Goal: Information Seeking & Learning: Learn about a topic

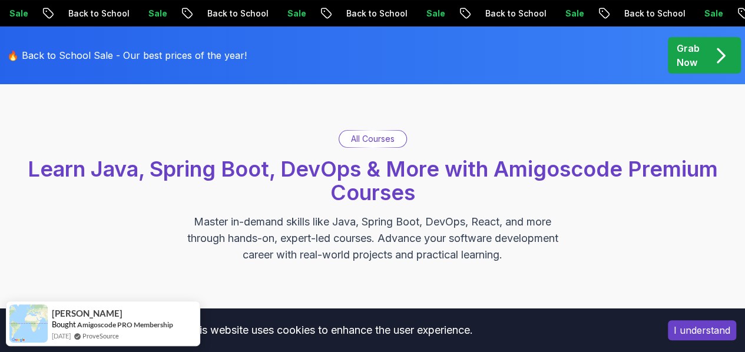
scroll to position [49, 0]
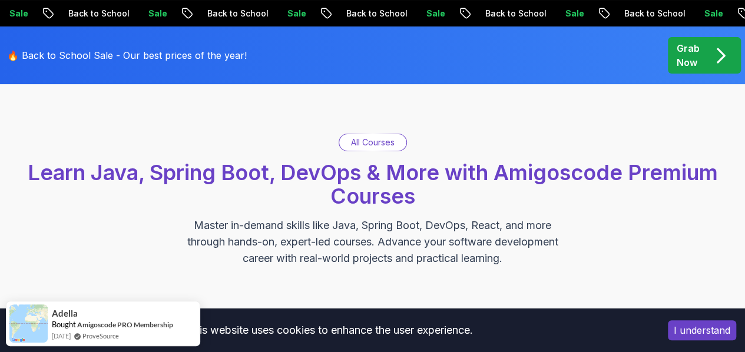
click at [392, 147] on p "All Courses" at bounding box center [373, 143] width 44 height 12
click at [714, 50] on icon "pre-order" at bounding box center [720, 55] width 23 height 23
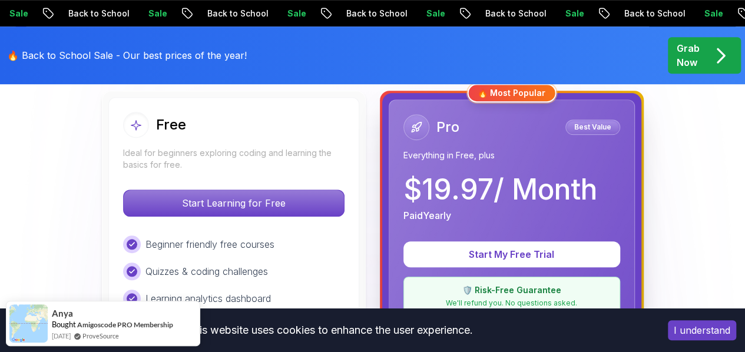
scroll to position [349, 0]
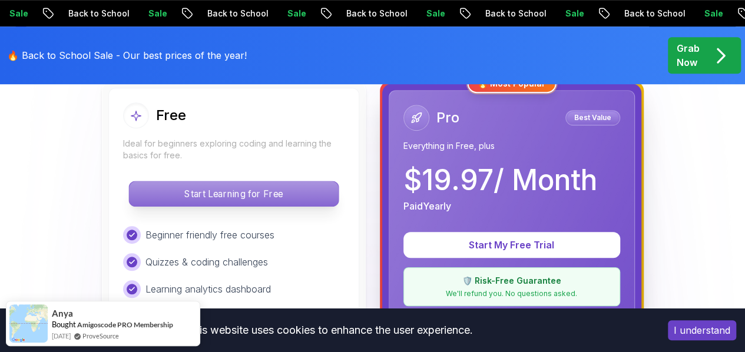
click at [308, 190] on p "Start Learning for Free" at bounding box center [233, 193] width 209 height 25
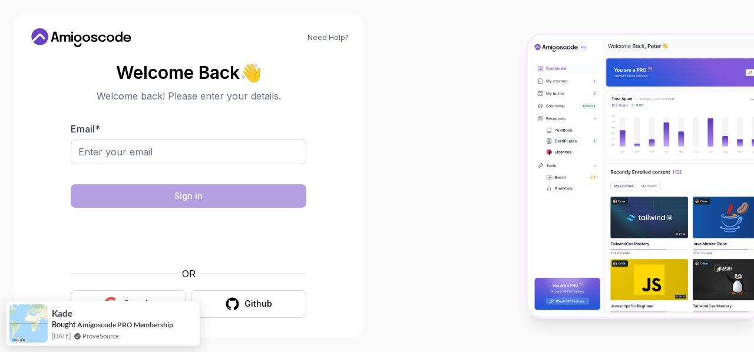
scroll to position [5, 0]
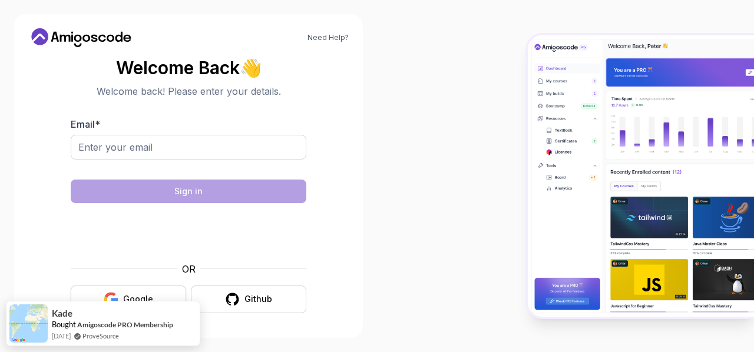
click at [146, 290] on button "Google" at bounding box center [128, 300] width 115 height 28
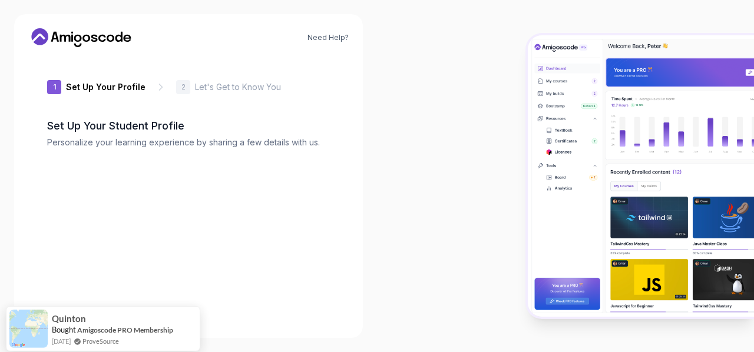
type input "luckyfalcon4d599"
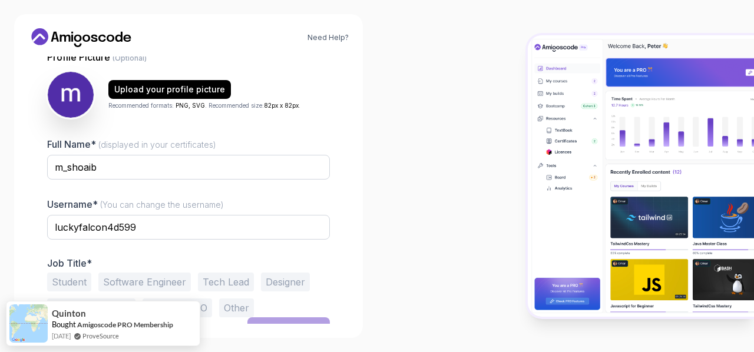
scroll to position [138, 0]
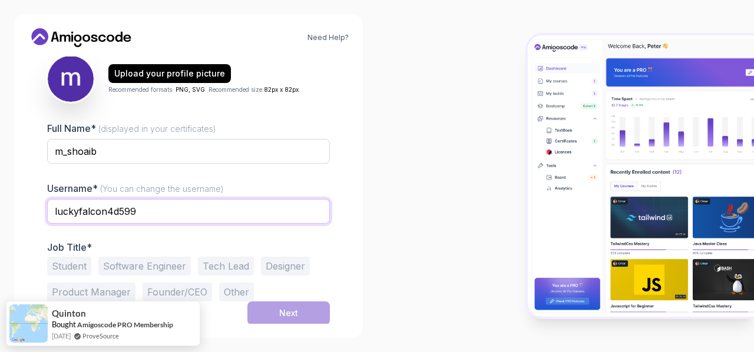
click at [219, 215] on input "luckyfalcon4d599" at bounding box center [188, 211] width 283 height 25
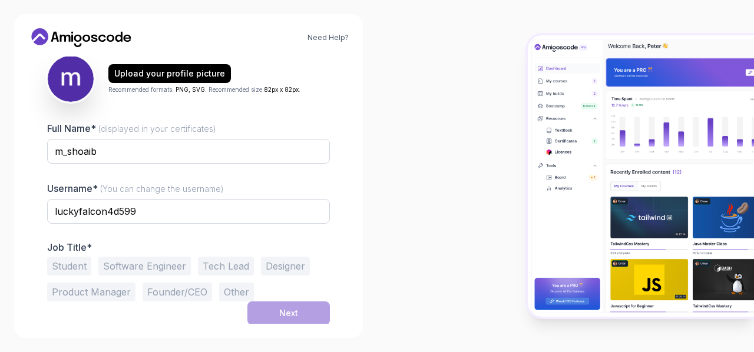
click at [111, 264] on button "Software Engineer" at bounding box center [144, 266] width 92 height 19
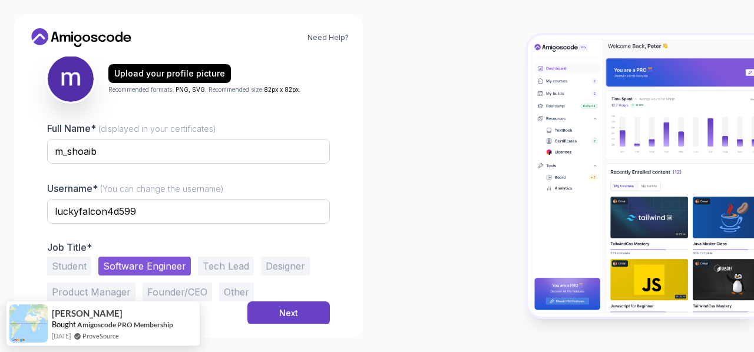
click at [85, 264] on button "Student" at bounding box center [69, 266] width 44 height 19
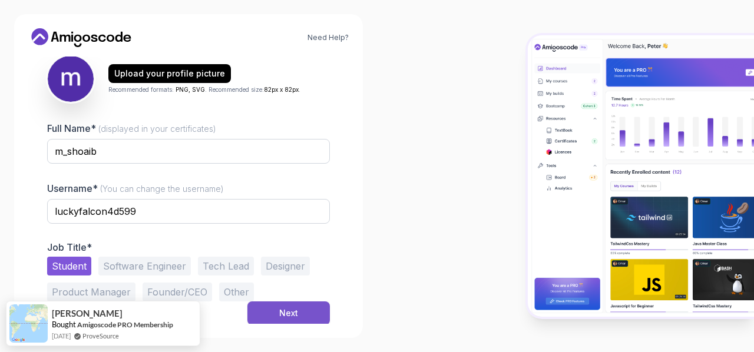
click at [307, 312] on button "Next" at bounding box center [288, 313] width 82 height 24
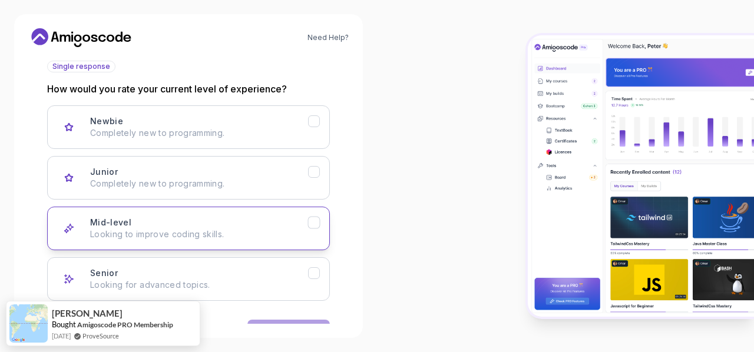
click at [275, 213] on button "Mid-level Looking to improve coding skills." at bounding box center [188, 229] width 283 height 44
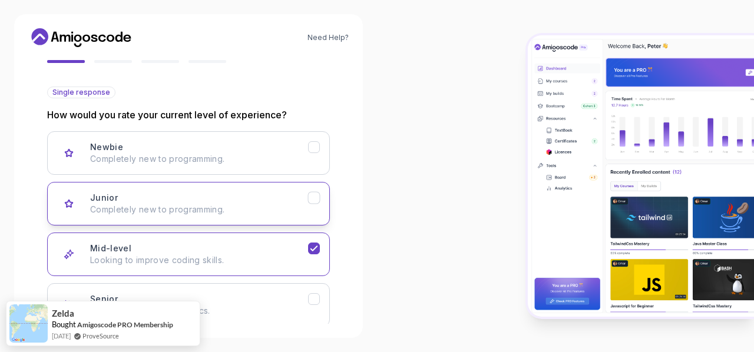
scroll to position [174, 0]
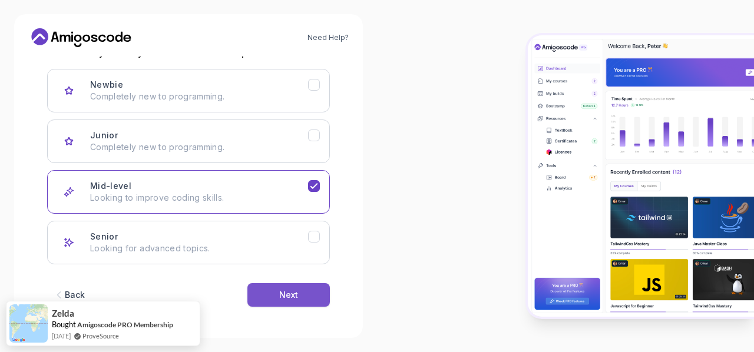
click at [283, 283] on button "Next" at bounding box center [288, 295] width 82 height 24
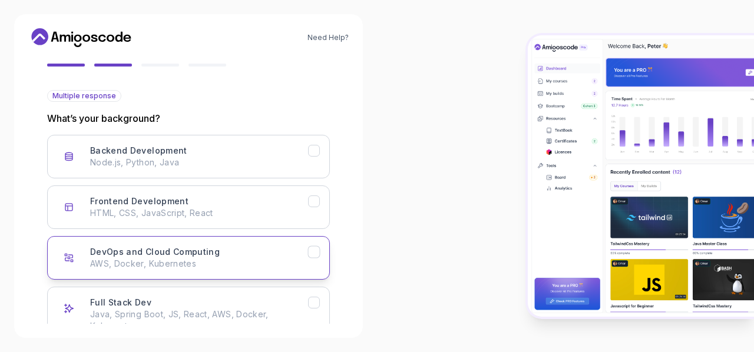
scroll to position [107, 0]
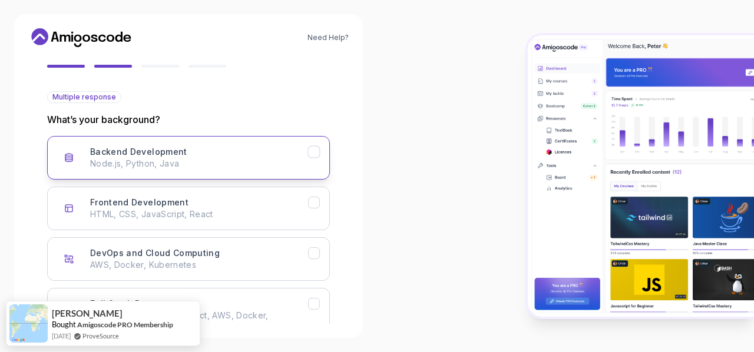
click at [254, 169] on button "Backend Development Node.js, Python, Java" at bounding box center [188, 158] width 283 height 44
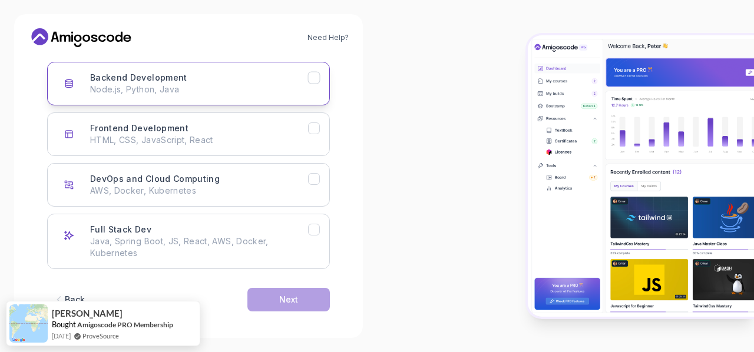
scroll to position [186, 0]
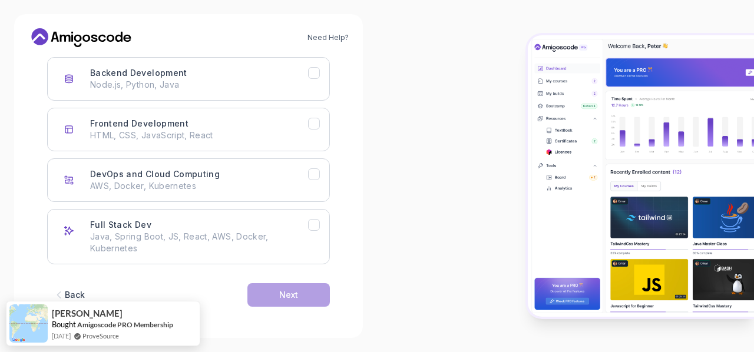
click at [65, 289] on div "Back" at bounding box center [75, 295] width 20 height 12
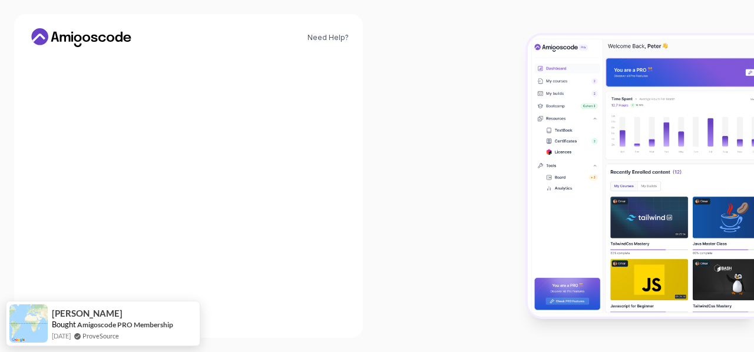
scroll to position [174, 0]
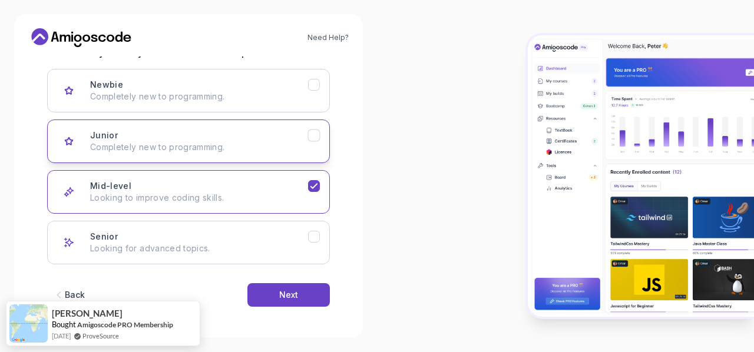
click at [134, 149] on p "Completely new to programming." at bounding box center [199, 147] width 218 height 12
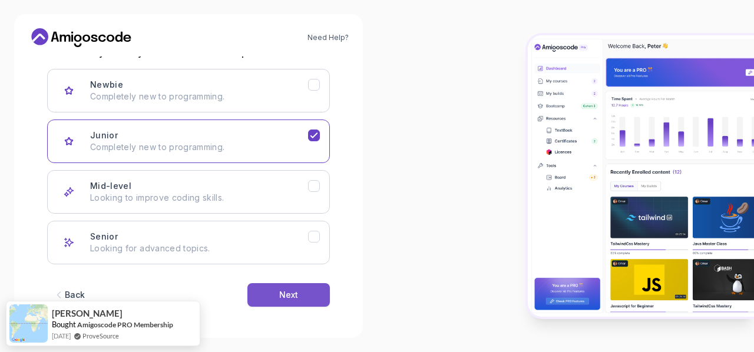
click at [271, 295] on button "Next" at bounding box center [288, 295] width 82 height 24
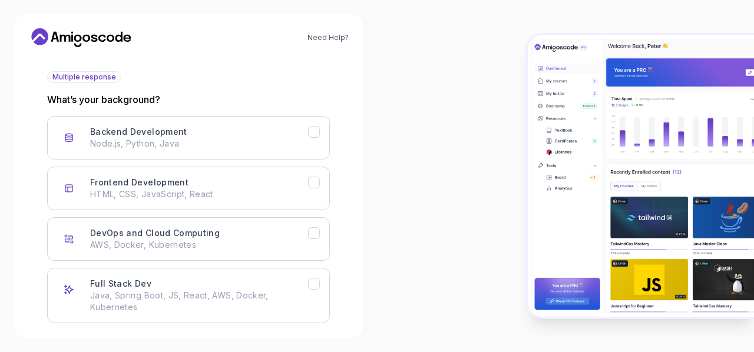
scroll to position [126, 0]
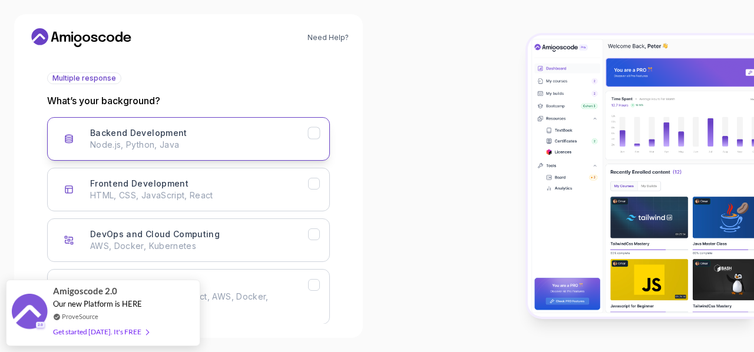
click at [260, 136] on div "Backend Development Node.js, Python, Java" at bounding box center [199, 139] width 218 height 24
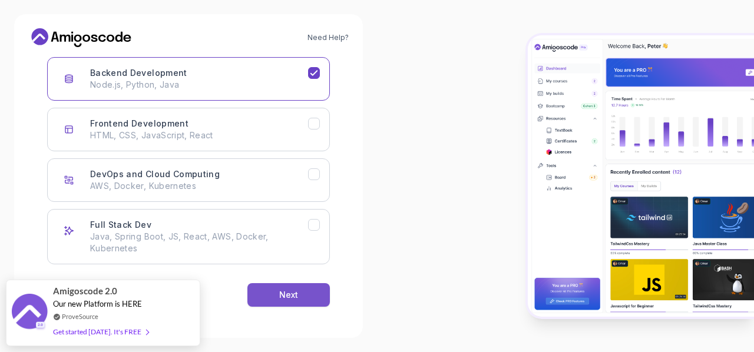
click at [281, 289] on div "Next" at bounding box center [288, 295] width 19 height 12
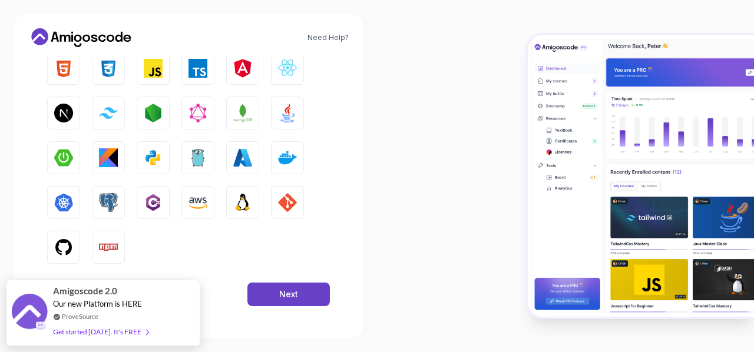
scroll to position [207, 0]
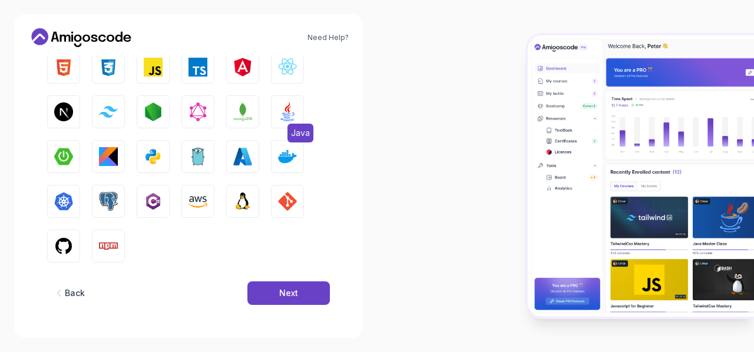
click at [292, 121] on button "Java" at bounding box center [287, 111] width 33 height 33
click at [291, 289] on div "Next" at bounding box center [288, 293] width 19 height 12
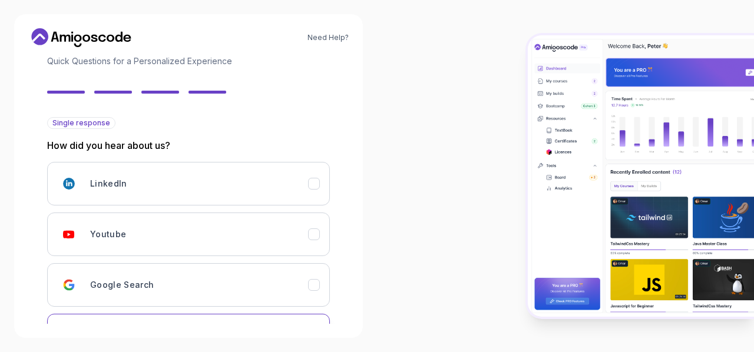
scroll to position [80, 0]
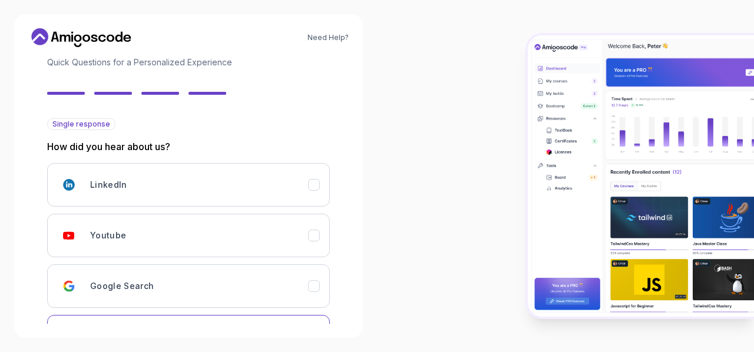
click at [283, 224] on div "Youtube" at bounding box center [199, 236] width 218 height 24
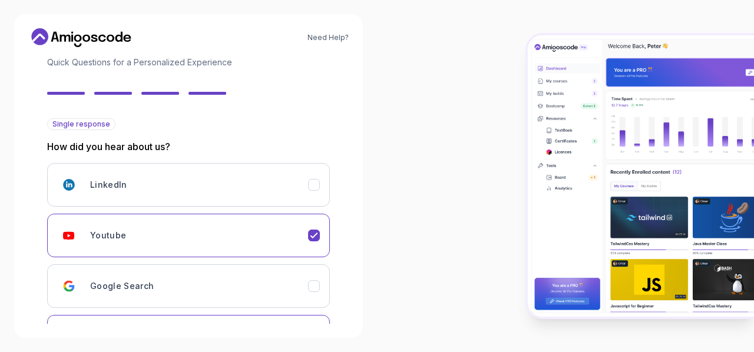
scroll to position [181, 0]
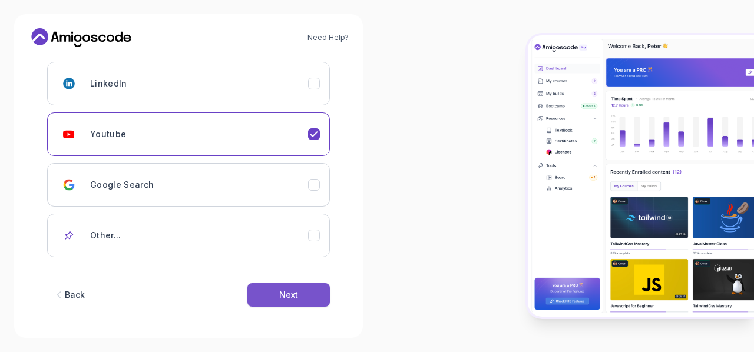
click at [294, 283] on button "Next" at bounding box center [288, 295] width 82 height 24
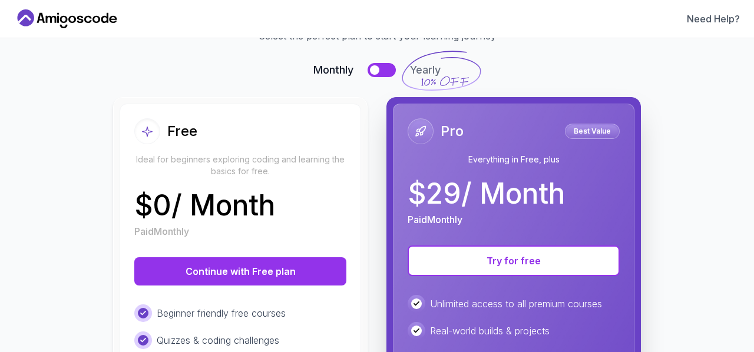
scroll to position [71, 0]
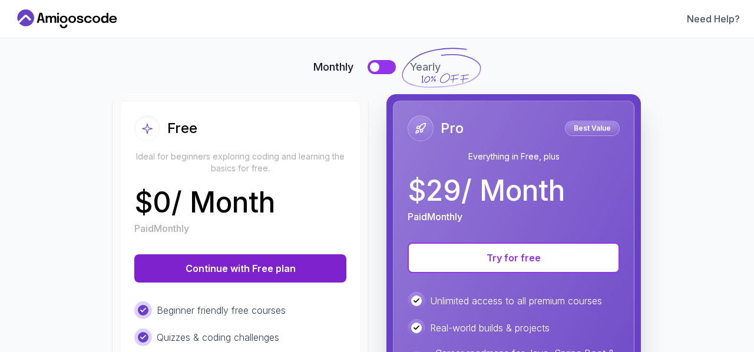
click at [278, 268] on button "Continue with Free plan" at bounding box center [240, 268] width 212 height 28
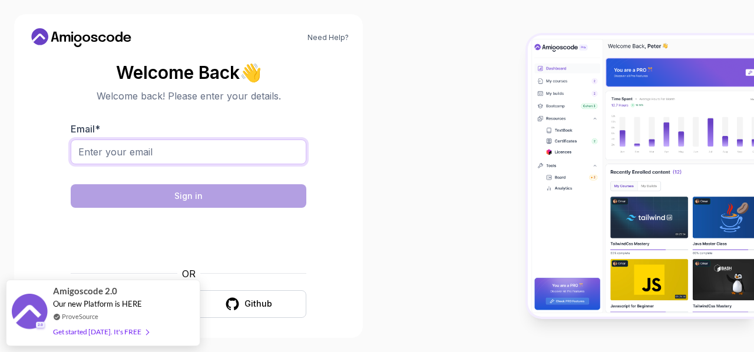
click at [184, 151] on input "Email *" at bounding box center [188, 152] width 235 height 25
type input "[EMAIL_ADDRESS][DOMAIN_NAME]"
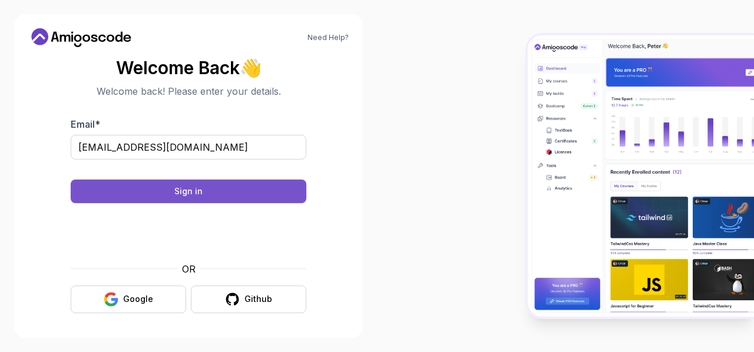
click at [285, 185] on button "Sign in" at bounding box center [188, 192] width 235 height 24
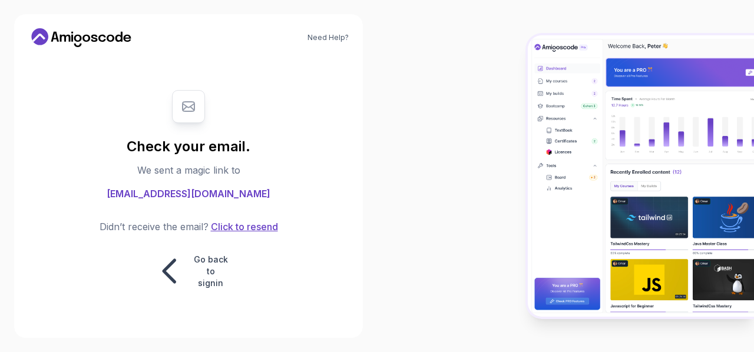
click at [255, 231] on button "Click to resend" at bounding box center [242, 227] width 69 height 14
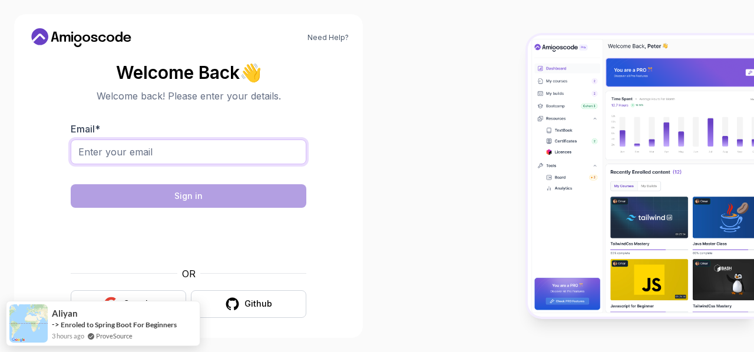
click at [196, 147] on input "Email *" at bounding box center [188, 152] width 235 height 25
click at [237, 167] on div at bounding box center [188, 172] width 235 height 11
click at [215, 155] on input "Email *" at bounding box center [188, 152] width 235 height 25
type input "mshoaib4253@gmail.com"
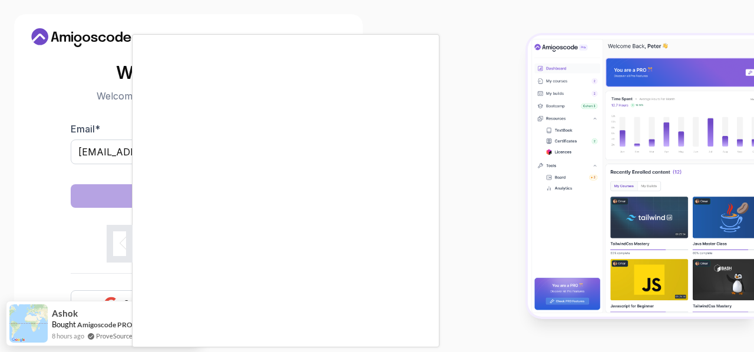
click at [523, 95] on body "Need Help? Welcome Back 👋 Welcome back! Please enter your details. Email * msho…" at bounding box center [377, 176] width 754 height 352
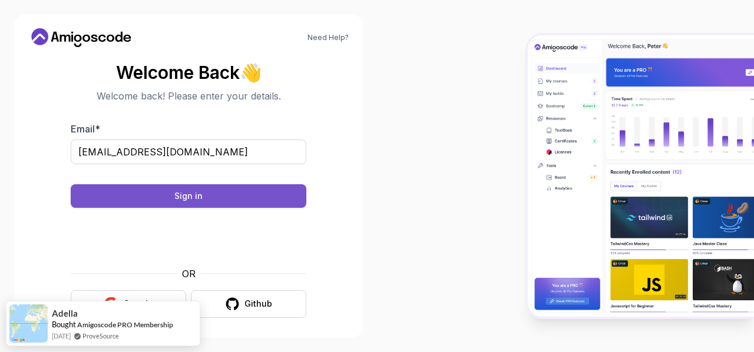
click at [204, 205] on button "Sign in" at bounding box center [188, 196] width 235 height 24
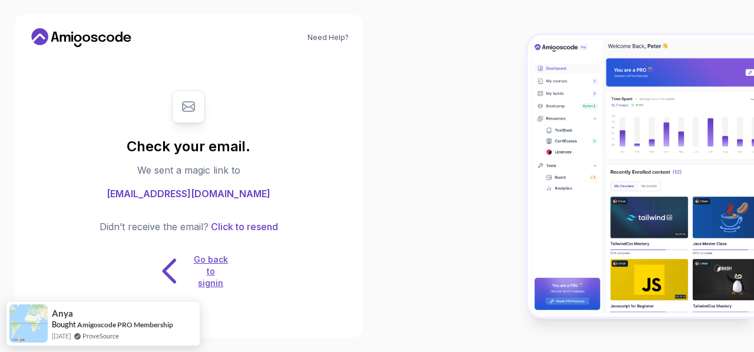
click at [175, 271] on icon at bounding box center [169, 271] width 37 height 37
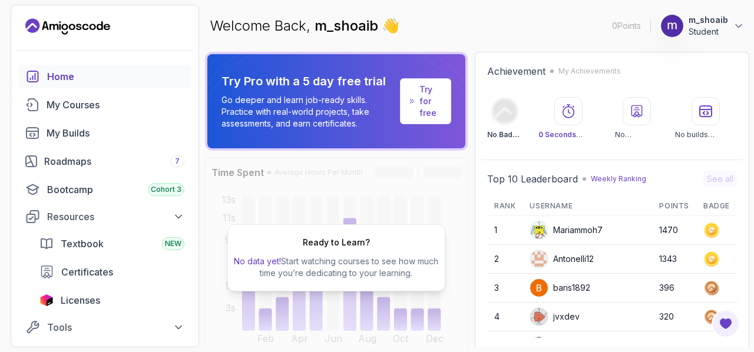
click at [420, 104] on p "Try for free" at bounding box center [430, 101] width 22 height 35
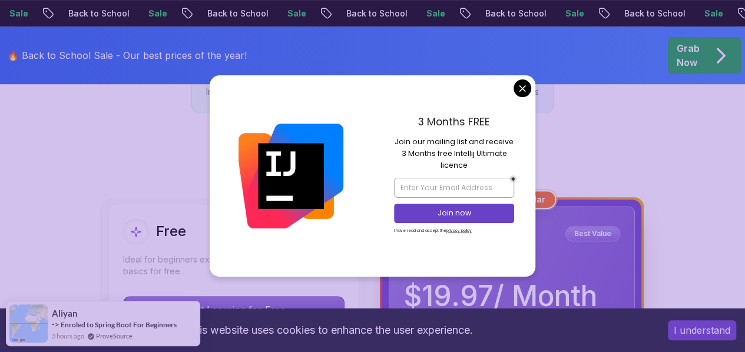
scroll to position [279, 0]
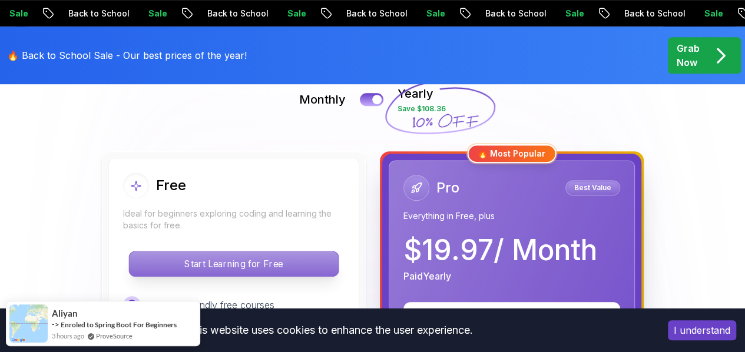
click at [300, 264] on p "Start Learning for Free" at bounding box center [233, 263] width 209 height 25
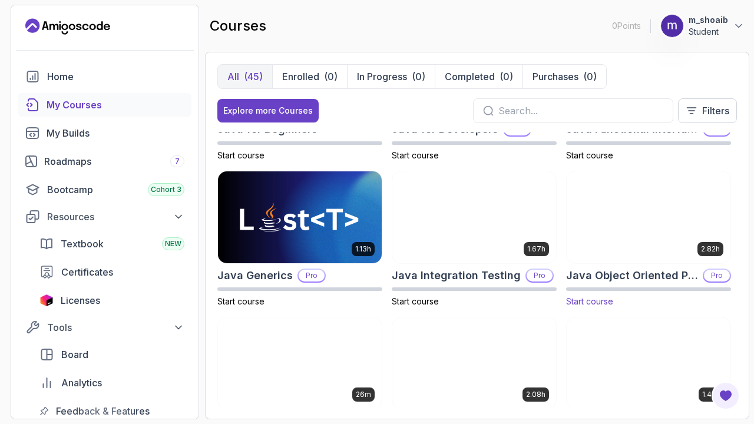
scroll to position [835, 0]
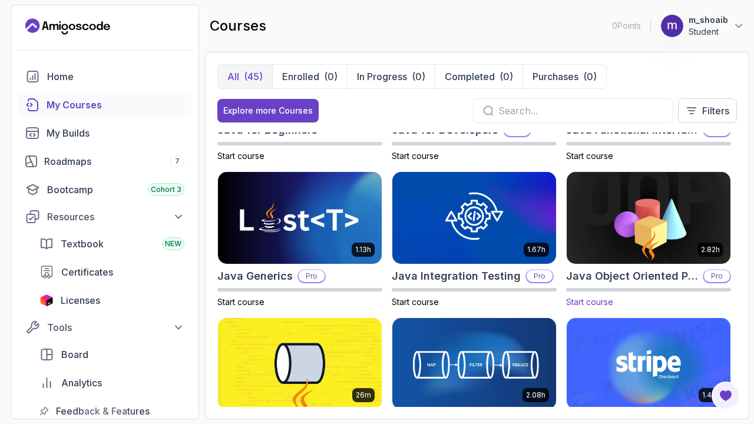
click at [651, 234] on img at bounding box center [648, 218] width 172 height 96
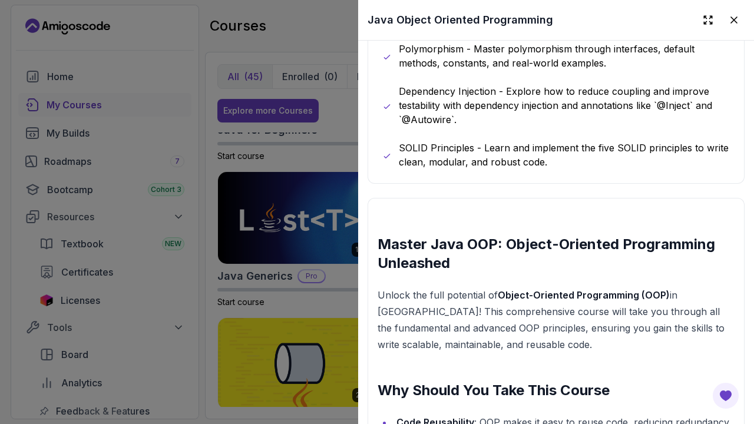
scroll to position [871, 0]
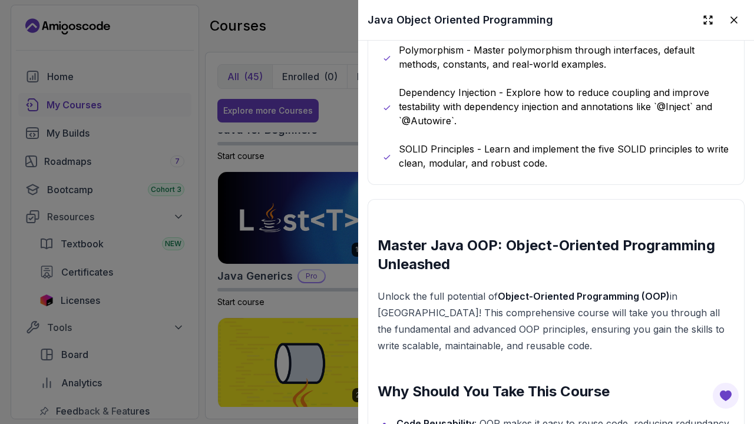
click at [507, 242] on h2 "Master Java OOP: Object-Oriented Programming Unleashed" at bounding box center [555, 255] width 357 height 38
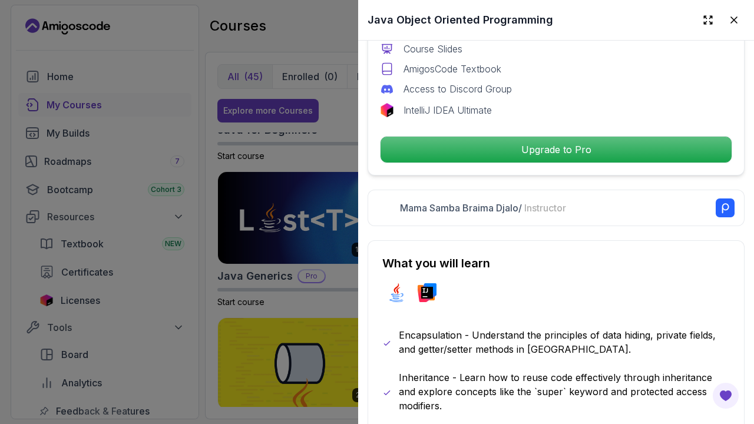
scroll to position [454, 0]
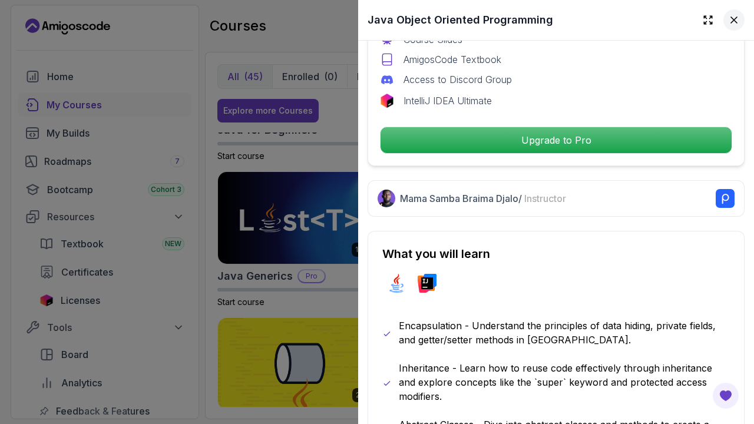
click at [731, 19] on button at bounding box center [733, 19] width 21 height 21
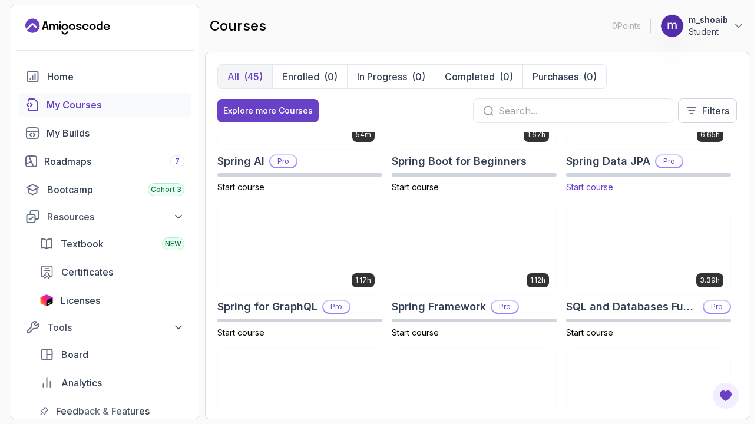
scroll to position [1914, 0]
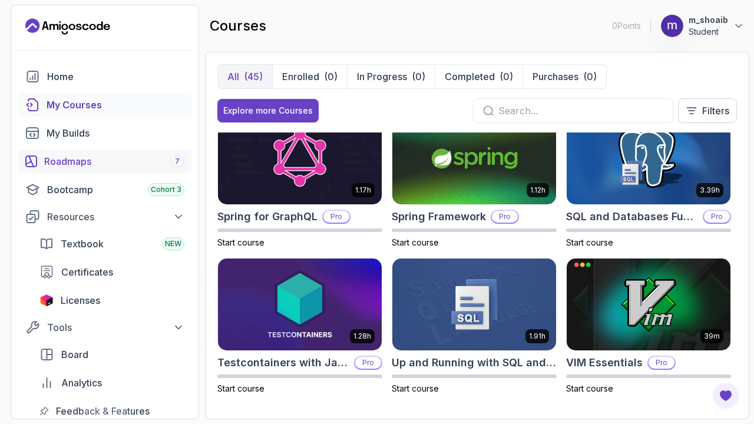
click at [75, 160] on div "Roadmaps 7" at bounding box center [114, 161] width 140 height 14
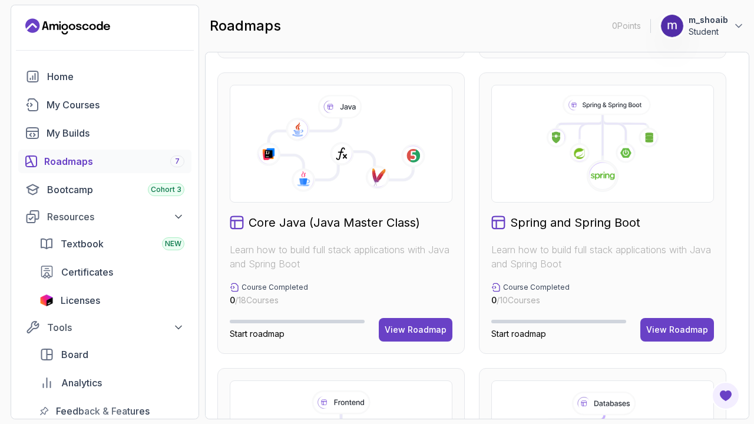
scroll to position [387, 0]
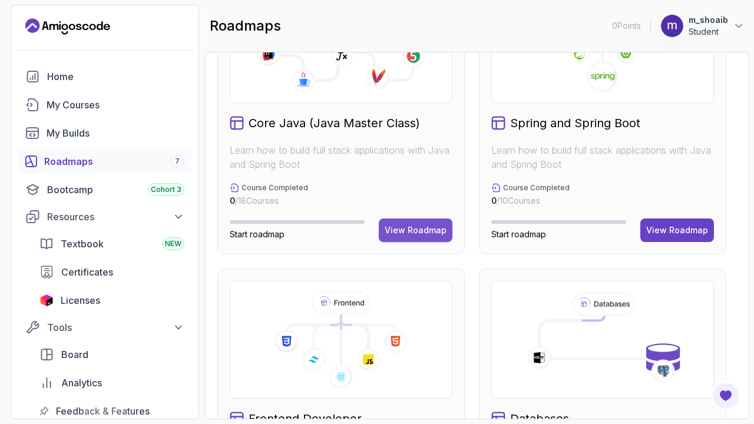
click at [426, 232] on div "View Roadmap" at bounding box center [415, 230] width 62 height 12
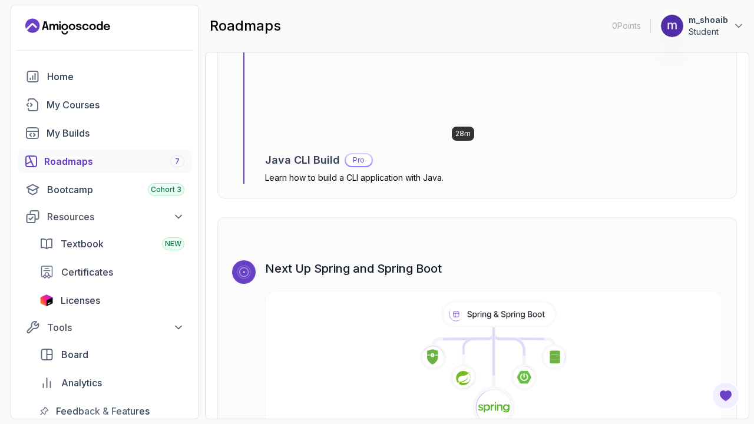
scroll to position [7064, 0]
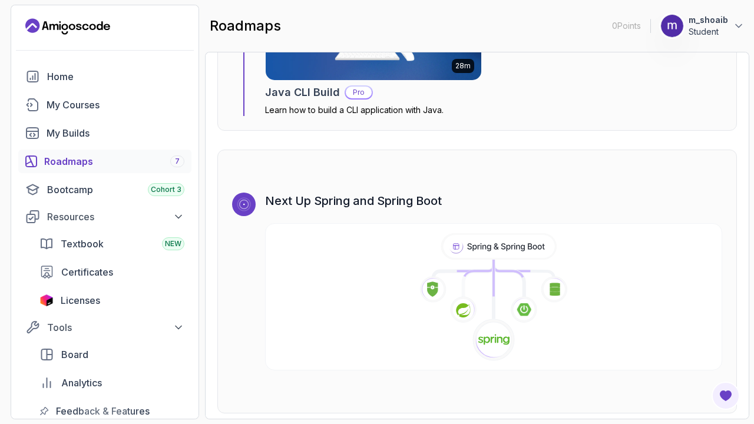
click at [159, 156] on div "Roadmaps 7" at bounding box center [114, 161] width 140 height 14
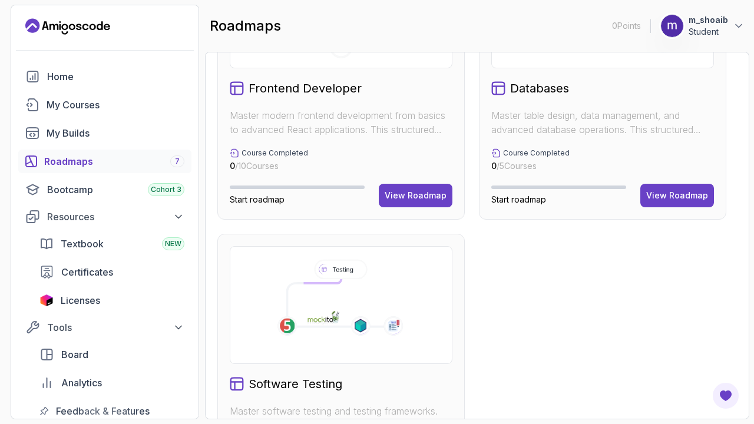
scroll to position [823, 0]
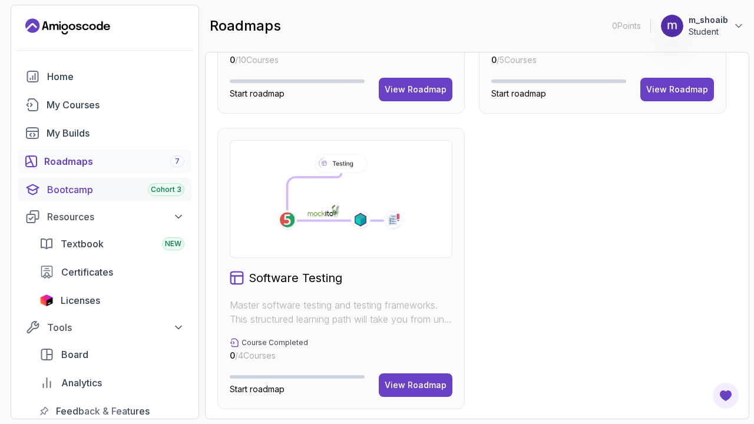
click at [107, 192] on div "Bootcamp Cohort 3" at bounding box center [115, 189] width 137 height 14
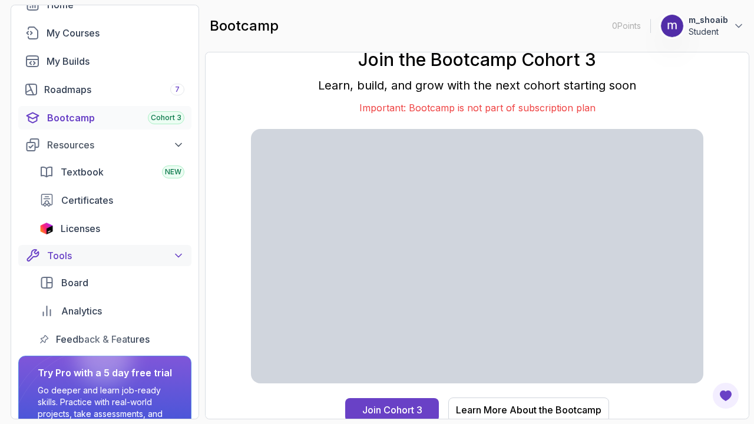
scroll to position [72, 0]
click at [91, 309] on span "Analytics" at bounding box center [81, 310] width 41 height 14
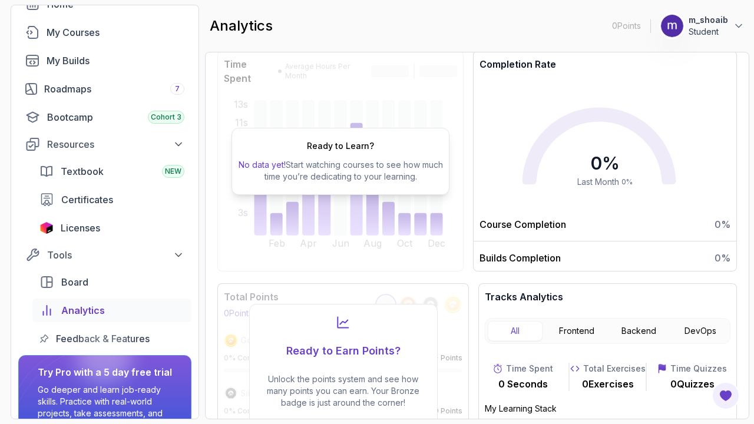
scroll to position [15, 0]
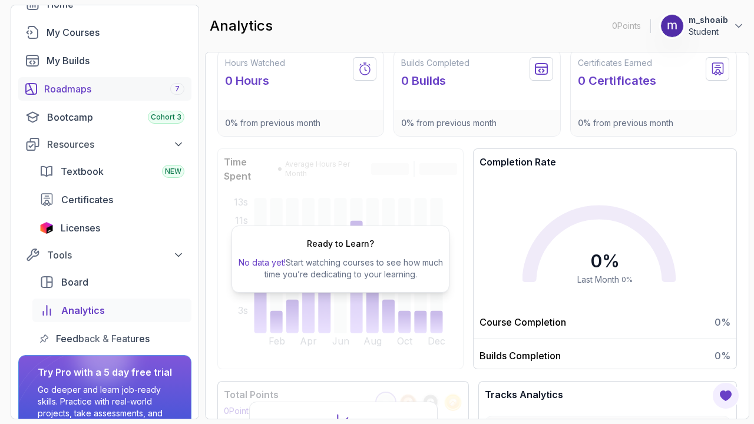
click at [142, 95] on div "Roadmaps 7" at bounding box center [114, 89] width 140 height 14
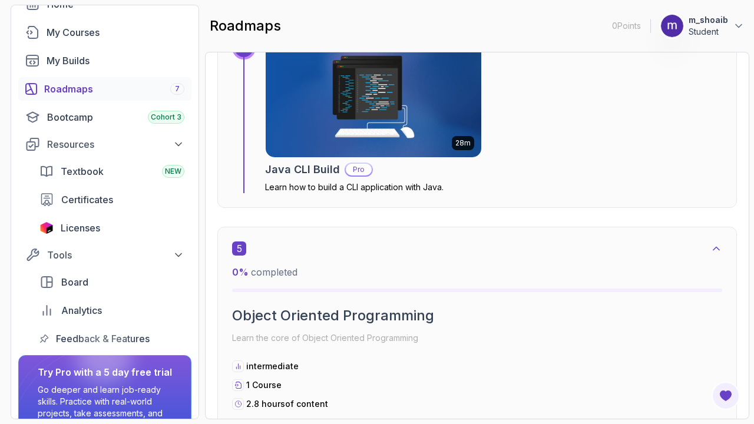
scroll to position [1919, 0]
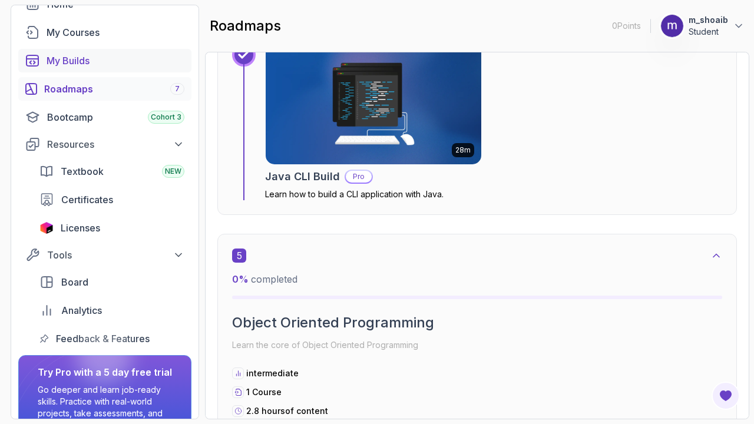
click at [94, 54] on div "My Builds" at bounding box center [116, 61] width 138 height 14
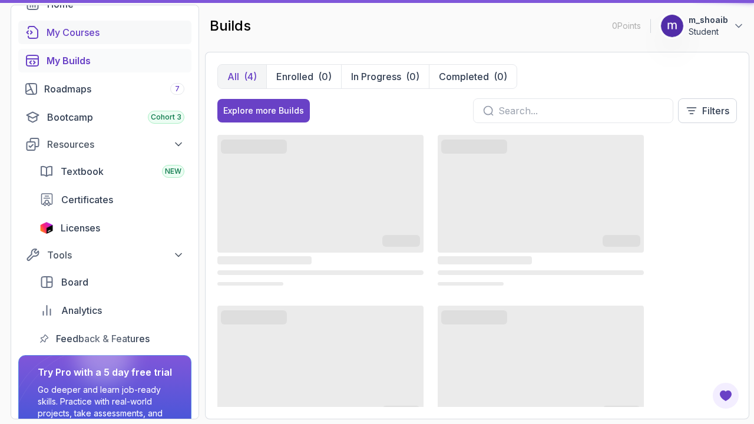
click at [102, 42] on link "My Courses" at bounding box center [104, 33] width 173 height 24
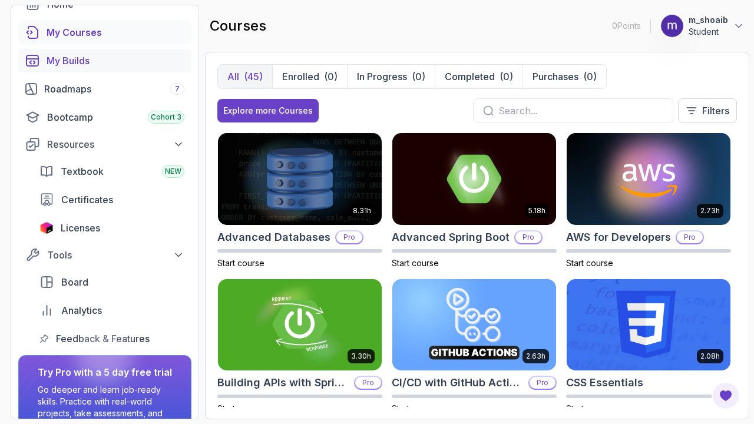
click at [90, 65] on div "My Builds" at bounding box center [116, 61] width 138 height 14
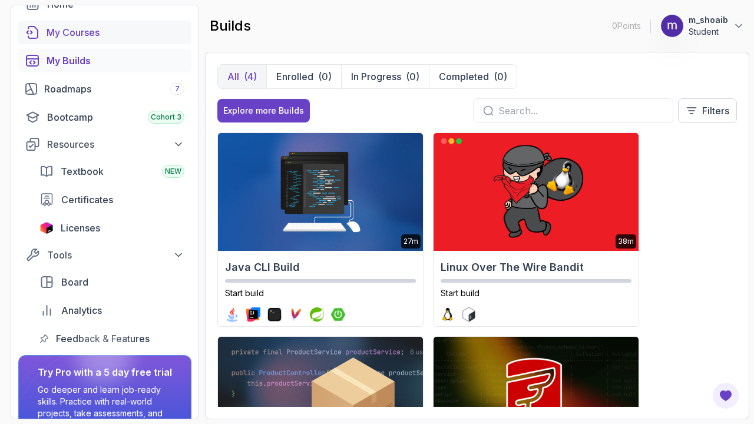
click at [134, 31] on div "My Courses" at bounding box center [116, 32] width 138 height 14
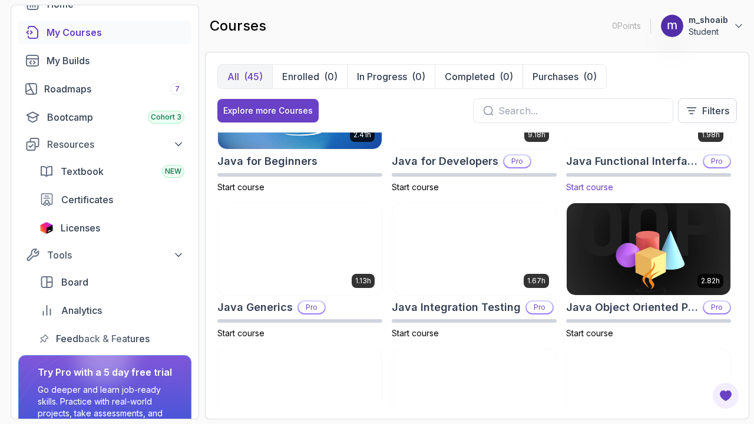
scroll to position [807, 0]
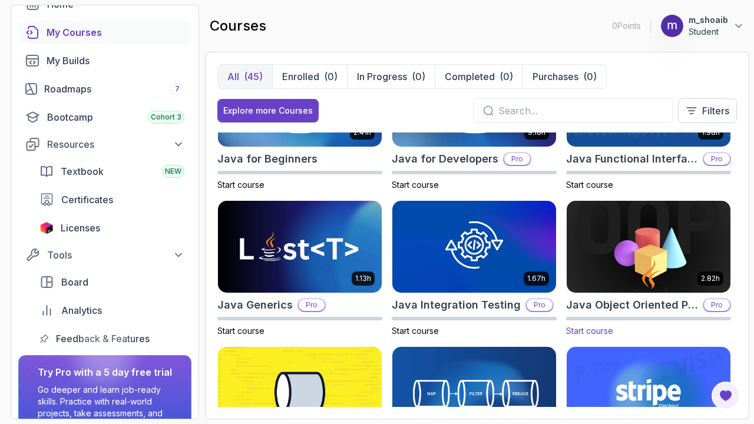
click at [630, 243] on img at bounding box center [648, 246] width 172 height 96
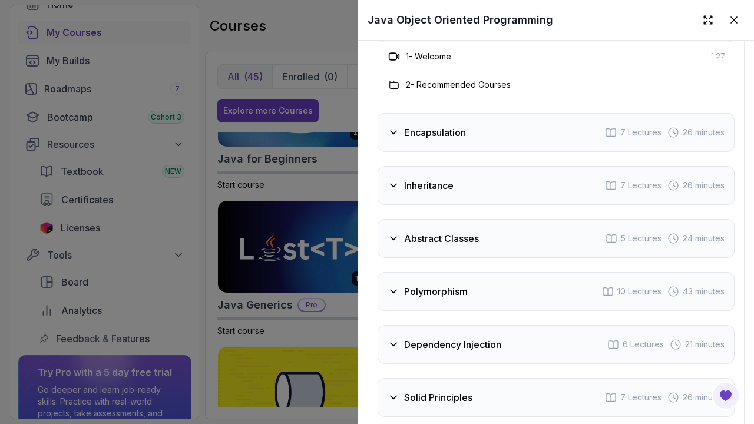
scroll to position [2062, 0]
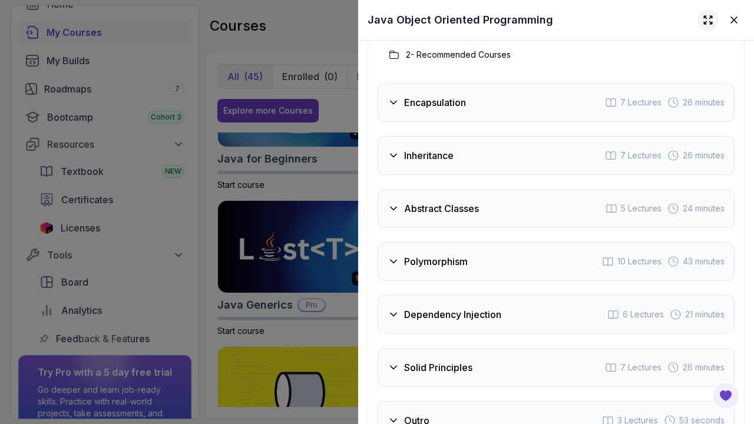
click at [702, 25] on icon at bounding box center [708, 20] width 12 height 12
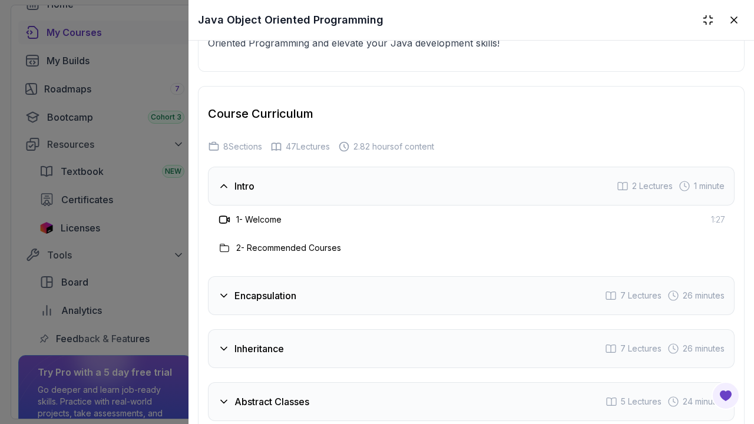
scroll to position [1725, 0]
click at [248, 243] on h3 "2 - Recommended Courses" at bounding box center [288, 249] width 105 height 12
click at [222, 215] on icon at bounding box center [224, 221] width 12 height 12
click at [231, 214] on div "1 - Welcome" at bounding box center [249, 221] width 64 height 14
click at [227, 181] on icon at bounding box center [224, 187] width 12 height 12
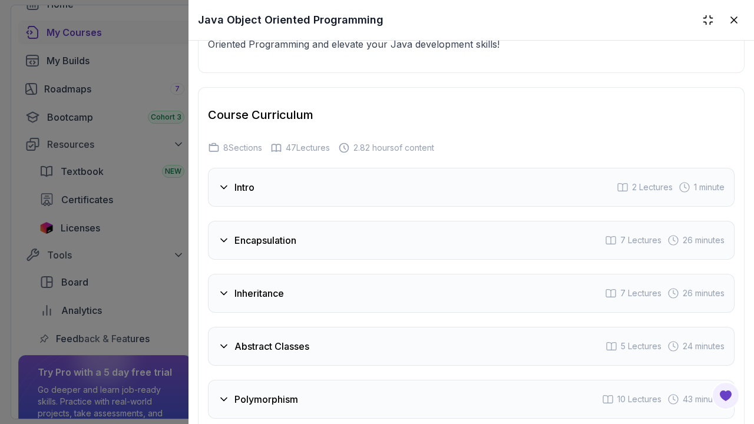
click at [227, 181] on icon at bounding box center [224, 187] width 12 height 12
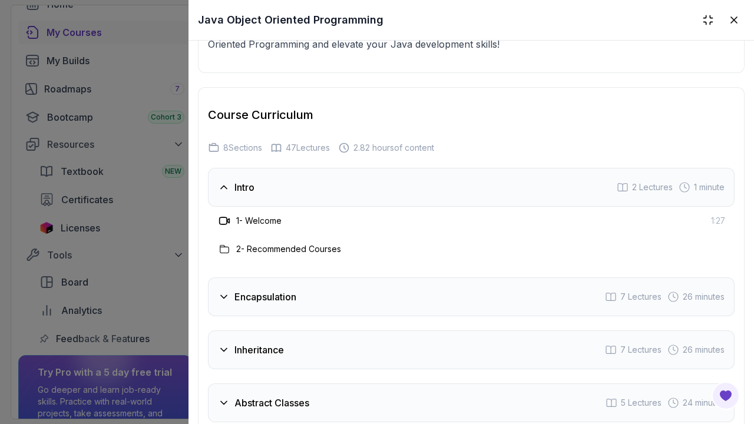
click at [260, 215] on h3 "1 - Welcome" at bounding box center [258, 221] width 45 height 12
click at [255, 215] on h3 "1 - Welcome" at bounding box center [258, 221] width 45 height 12
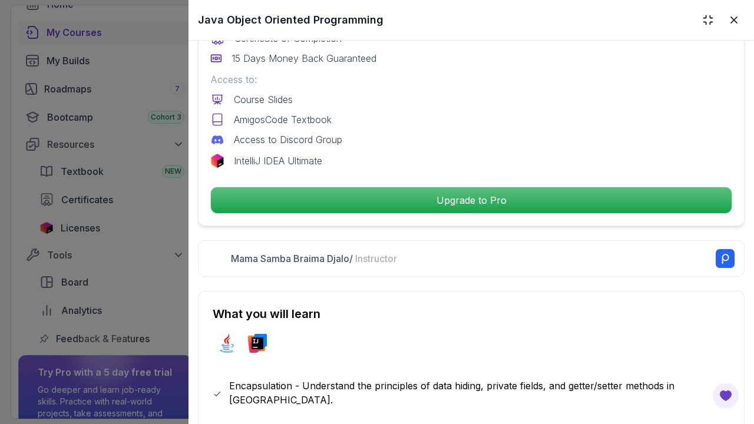
scroll to position [470, 0]
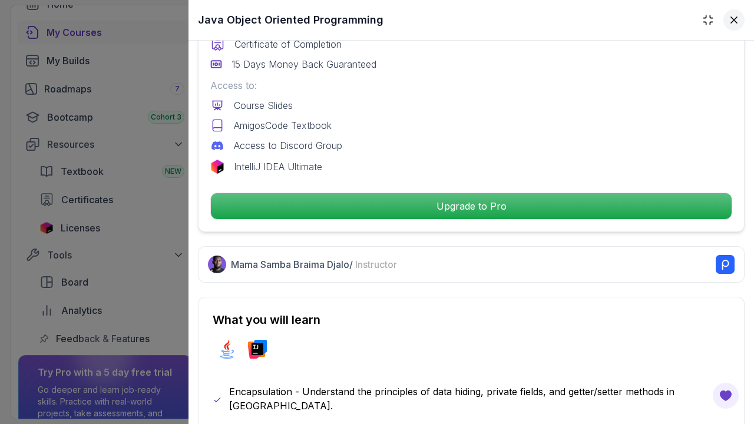
click at [723, 22] on button at bounding box center [733, 19] width 21 height 21
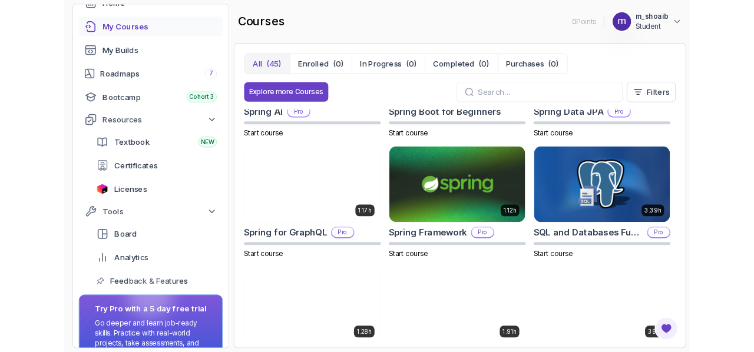
scroll to position [1914, 0]
